Goal: Task Accomplishment & Management: Manage account settings

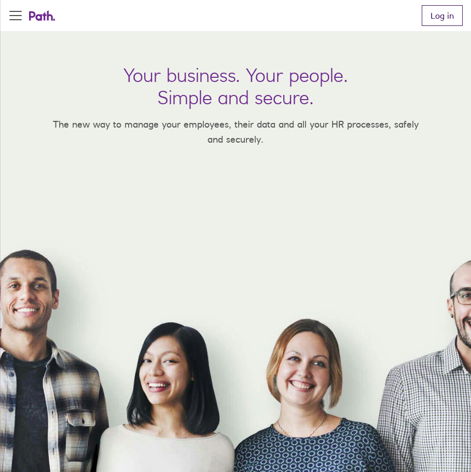
click at [443, 17] on link "Log in" at bounding box center [442, 15] width 41 height 21
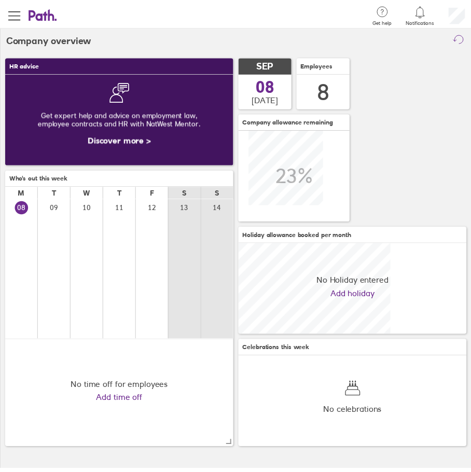
scroll to position [92, 232]
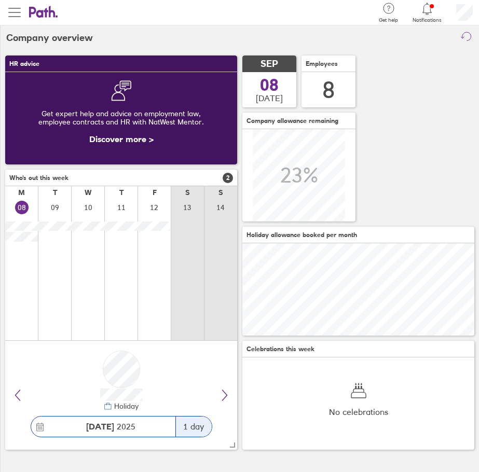
click at [16, 6] on button "button" at bounding box center [14, 12] width 29 height 25
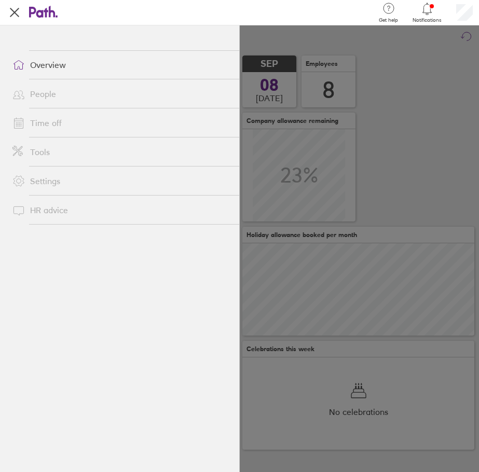
click at [47, 117] on link "Time off" at bounding box center [121, 123] width 235 height 21
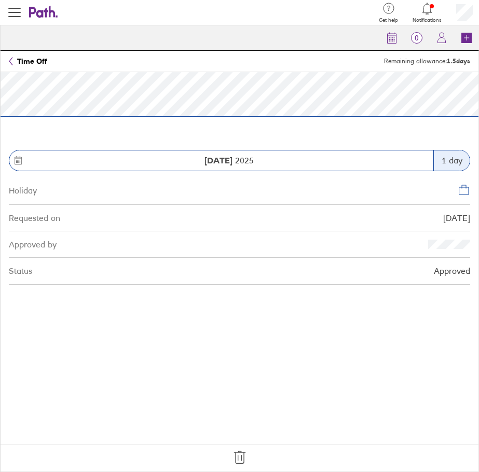
click at [242, 458] on icon at bounding box center [239, 457] width 17 height 17
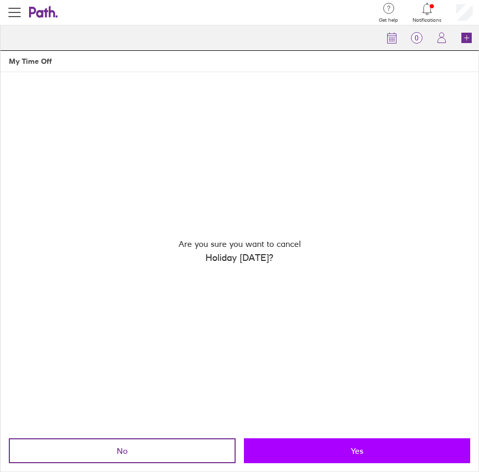
click at [308, 450] on button "Yes" at bounding box center [357, 451] width 227 height 25
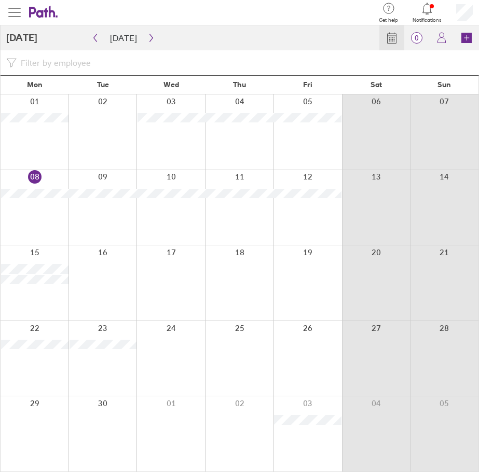
click at [16, 12] on span "button" at bounding box center [14, 12] width 12 height 1
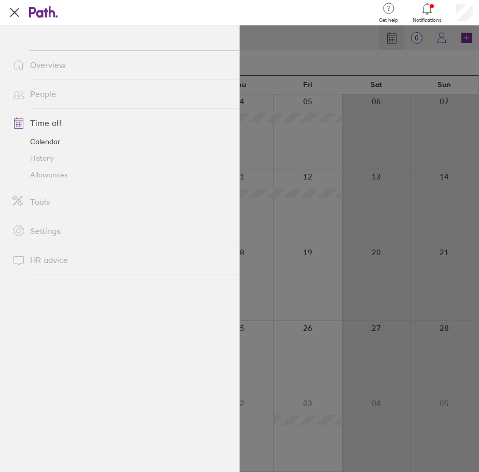
click at [53, 173] on link "Allowances" at bounding box center [121, 175] width 235 height 17
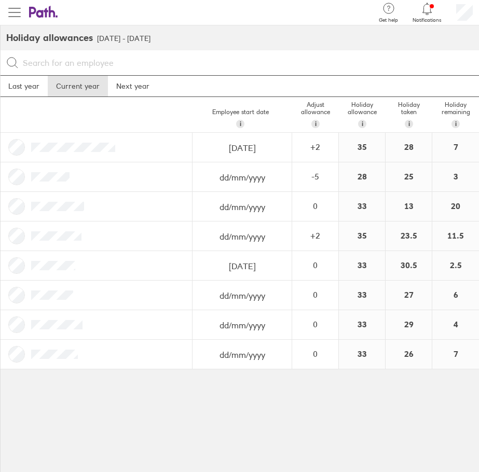
click at [10, 10] on span "button" at bounding box center [14, 12] width 12 height 12
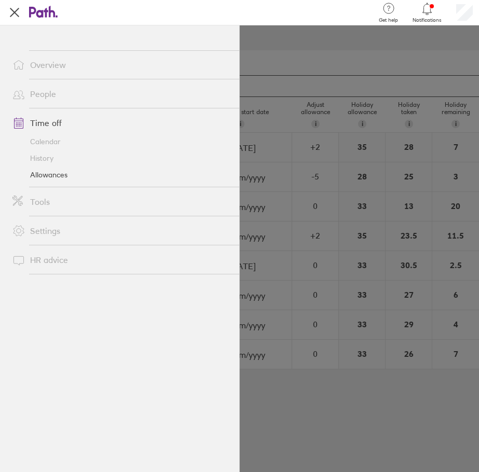
click at [43, 143] on link "Calendar" at bounding box center [121, 141] width 235 height 17
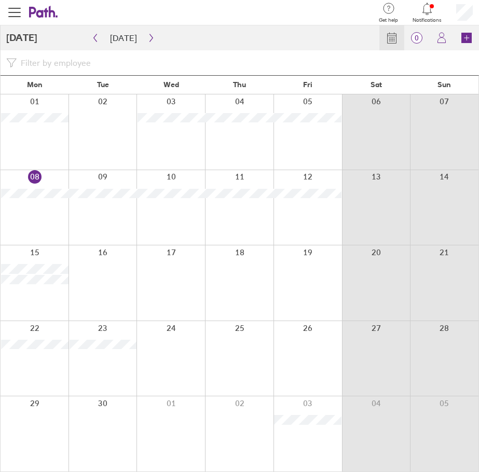
click at [46, 429] on div at bounding box center [35, 433] width 68 height 75
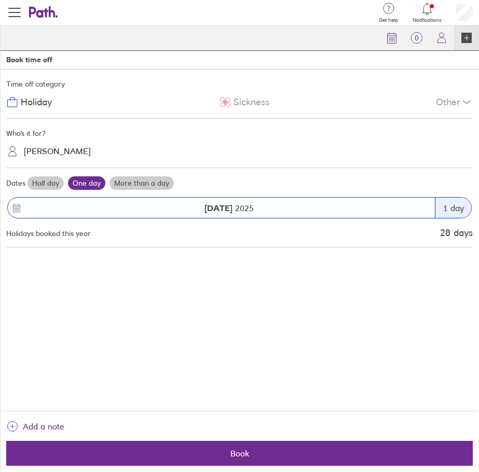
click at [64, 202] on div "[DATE]" at bounding box center [221, 208] width 427 height 20
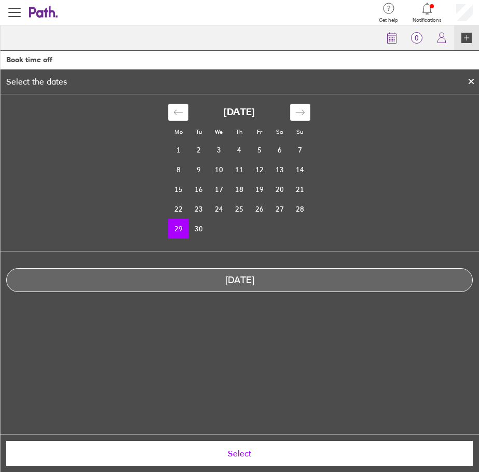
click at [231, 462] on button "Select" at bounding box center [239, 453] width 467 height 25
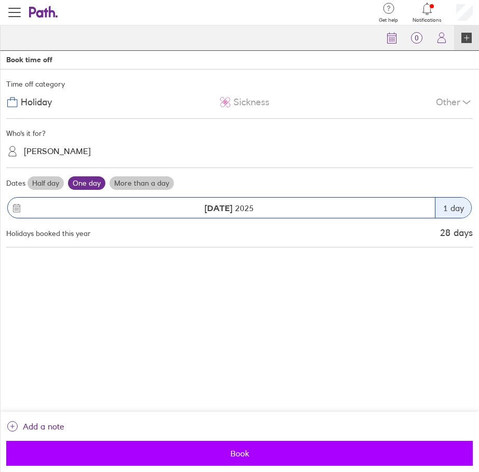
click at [184, 460] on button "Book" at bounding box center [239, 453] width 467 height 25
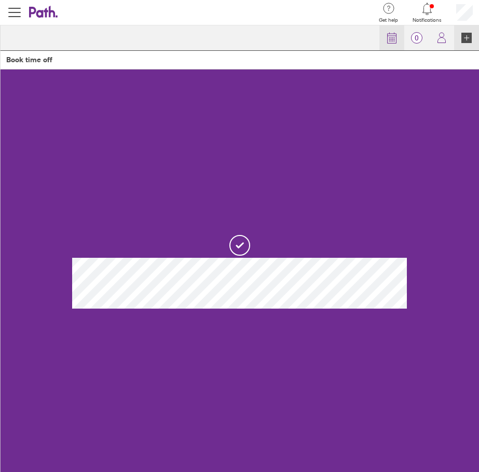
click at [389, 36] on icon at bounding box center [392, 38] width 12 height 12
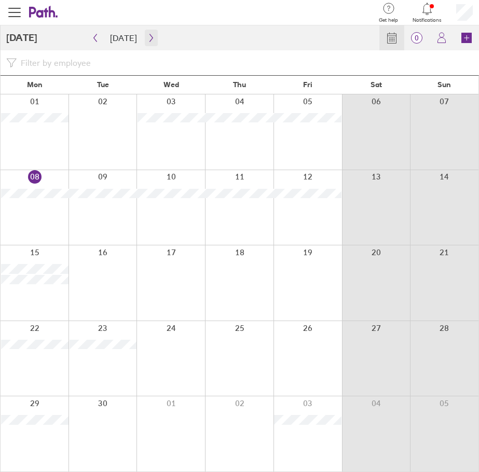
click at [145, 35] on button "button" at bounding box center [151, 38] width 13 height 17
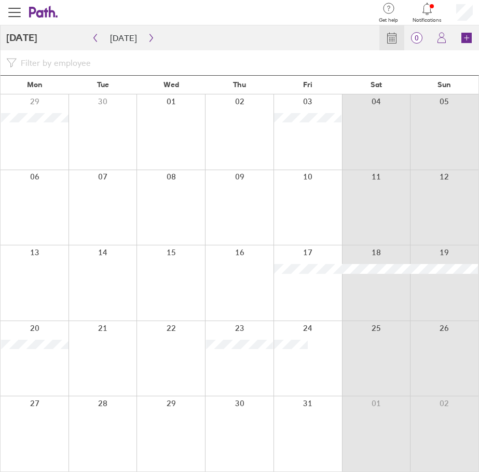
click at [40, 433] on div at bounding box center [35, 433] width 68 height 75
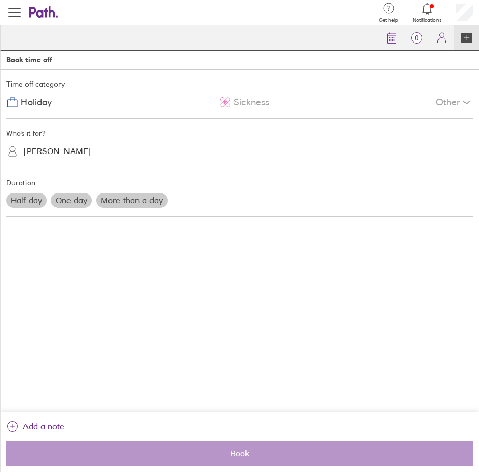
click at [66, 201] on label "One day" at bounding box center [71, 200] width 41 height 15
click at [0, 0] on input "One day" at bounding box center [0, 0] width 0 height 0
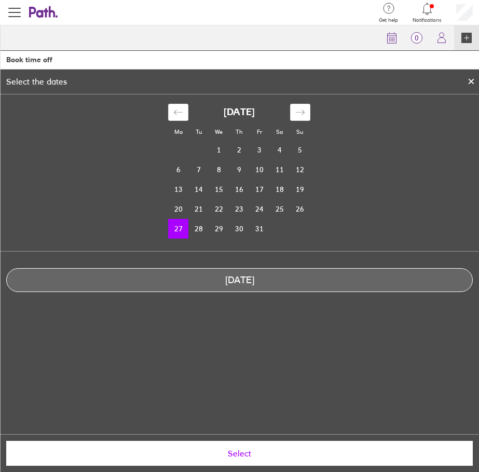
click at [162, 445] on button "Select" at bounding box center [239, 453] width 467 height 25
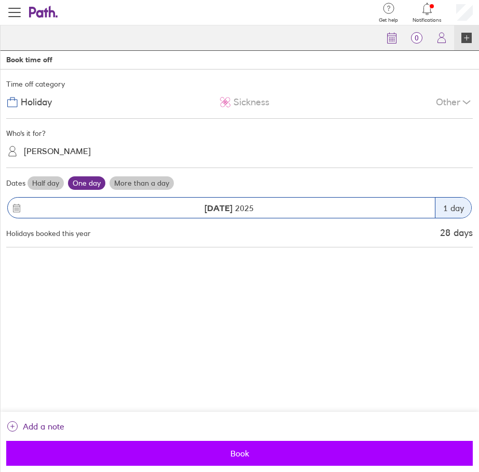
click at [166, 457] on span "Book" at bounding box center [239, 453] width 452 height 9
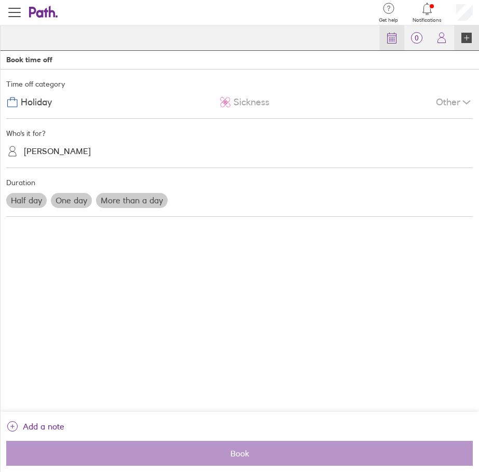
click at [394, 40] on icon at bounding box center [392, 38] width 12 height 12
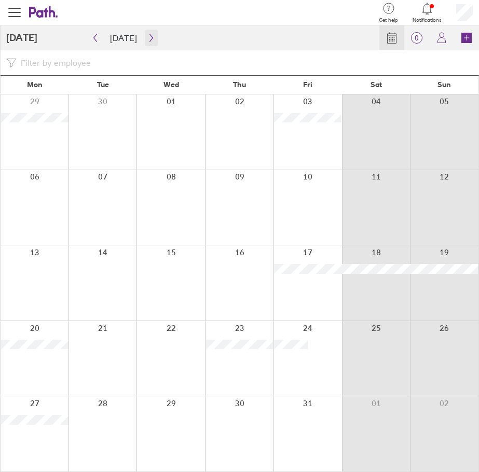
click at [147, 38] on icon "button" at bounding box center [151, 38] width 8 height 8
click at [149, 43] on button "button" at bounding box center [151, 38] width 13 height 17
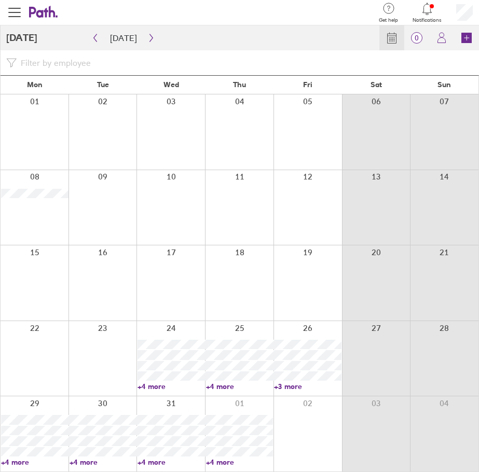
click at [152, 389] on link "+4 more" at bounding box center [171, 386] width 67 height 9
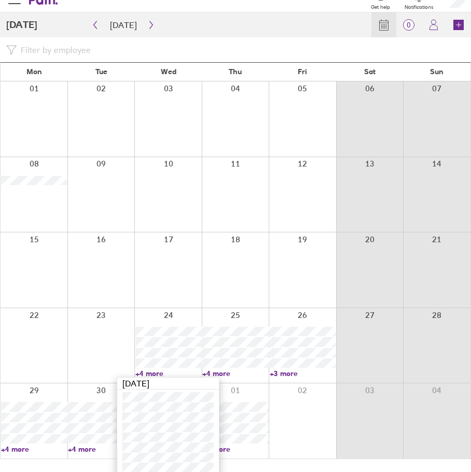
scroll to position [19, 0]
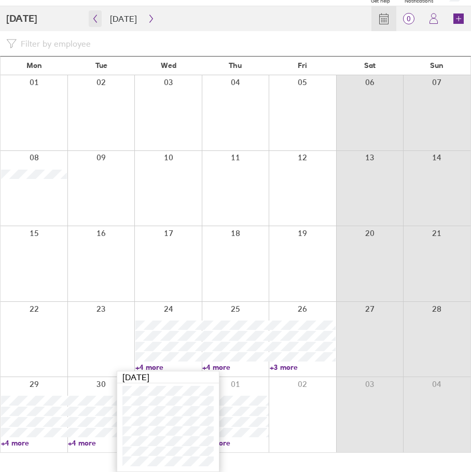
click at [99, 18] on button "button" at bounding box center [95, 18] width 13 height 17
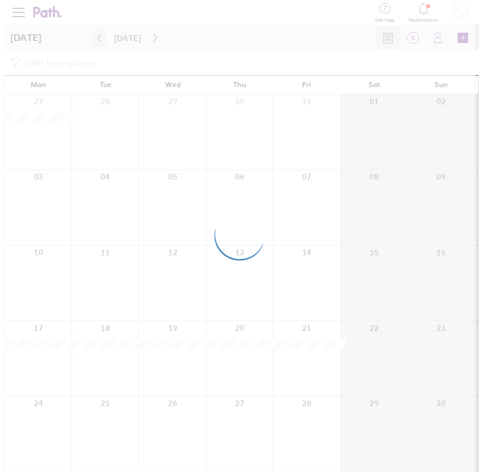
scroll to position [0, 0]
